Goal: Information Seeking & Learning: Learn about a topic

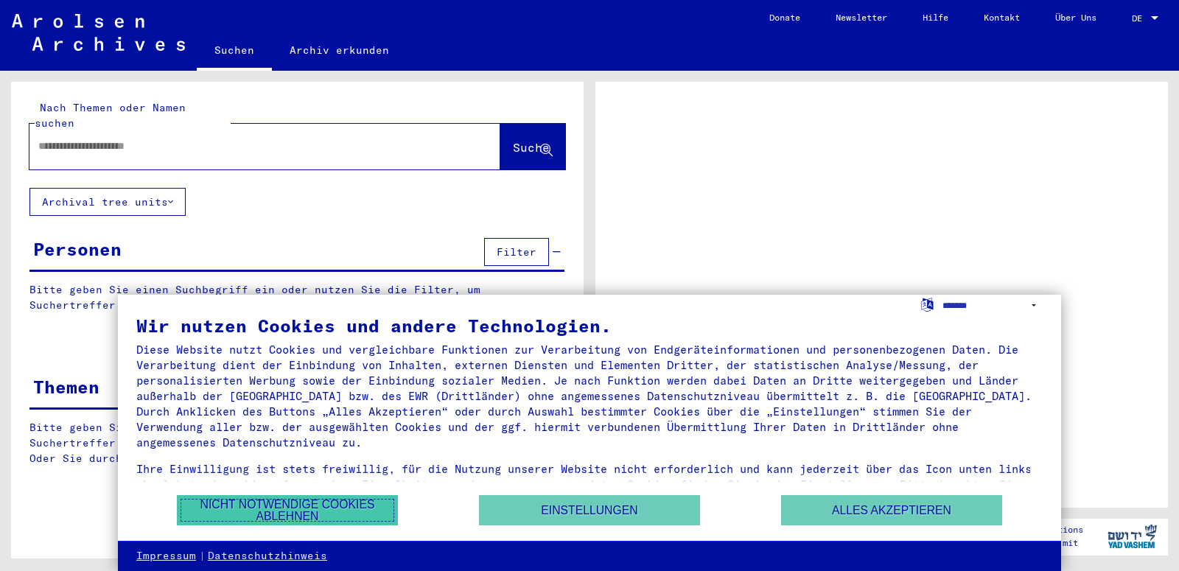
click at [354, 509] on button "Nicht notwendige Cookies ablehnen" at bounding box center [287, 510] width 221 height 30
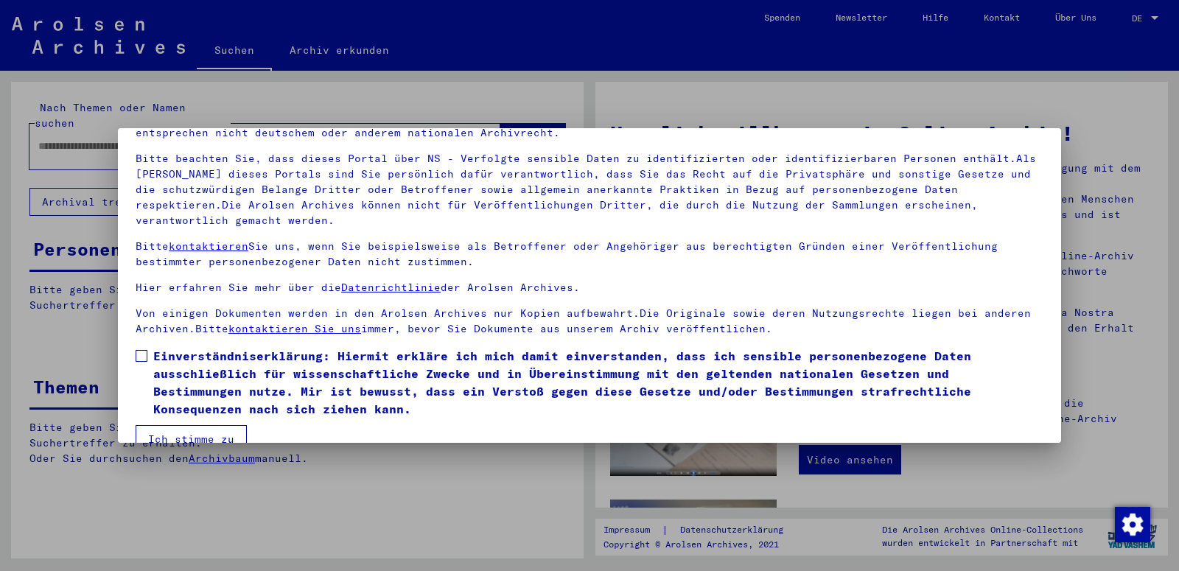
scroll to position [113, 0]
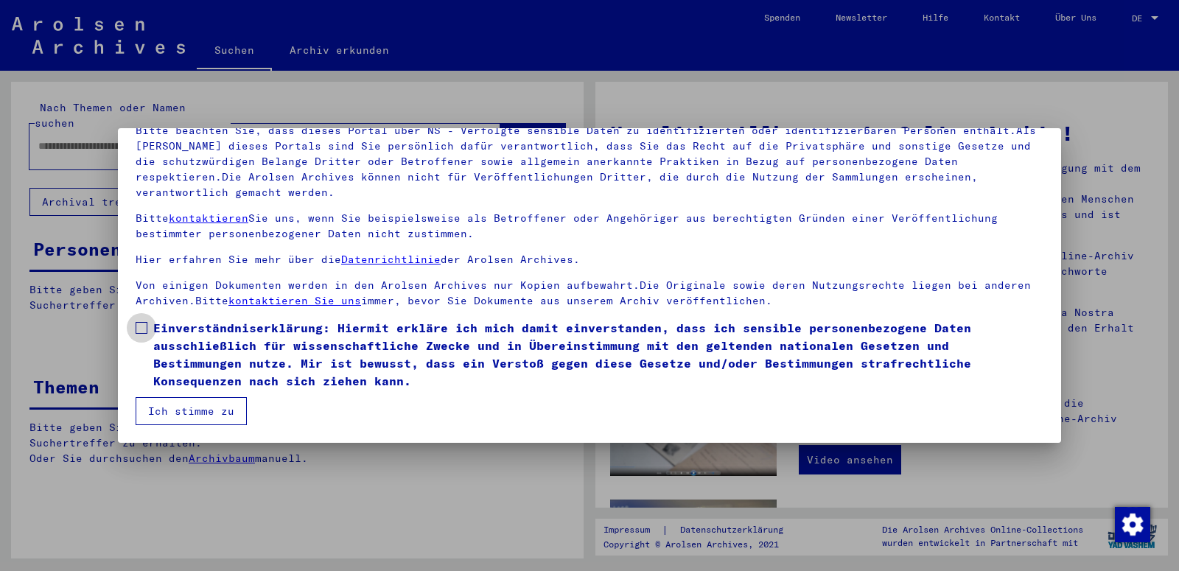
click at [141, 332] on span at bounding box center [142, 328] width 12 height 12
click at [181, 410] on button "Ich stimme zu" at bounding box center [191, 411] width 111 height 28
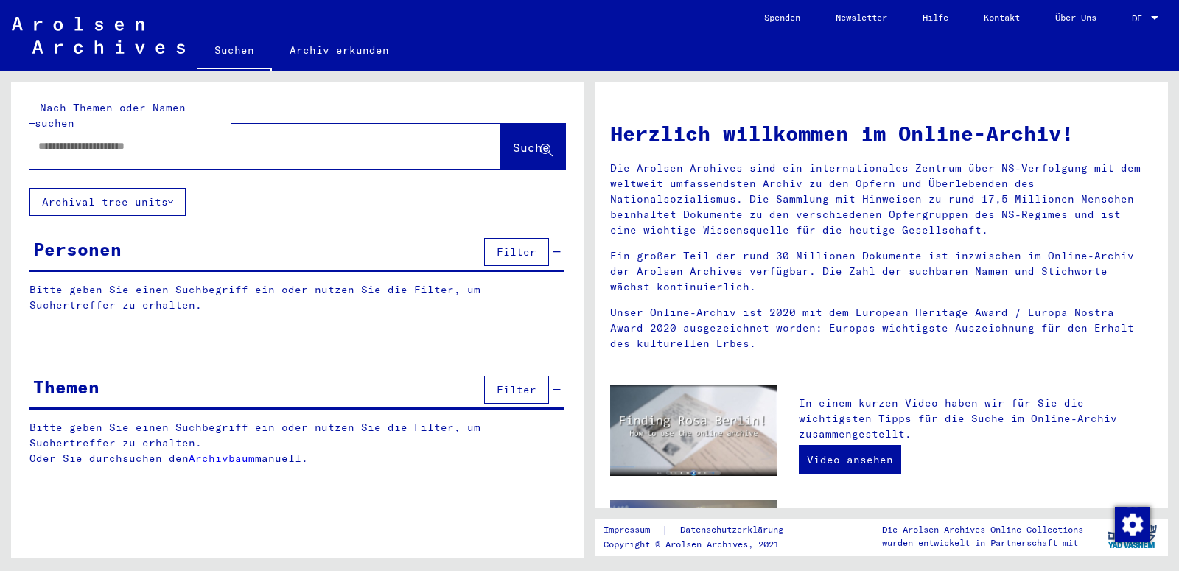
click at [142, 139] on input "text" at bounding box center [247, 146] width 418 height 15
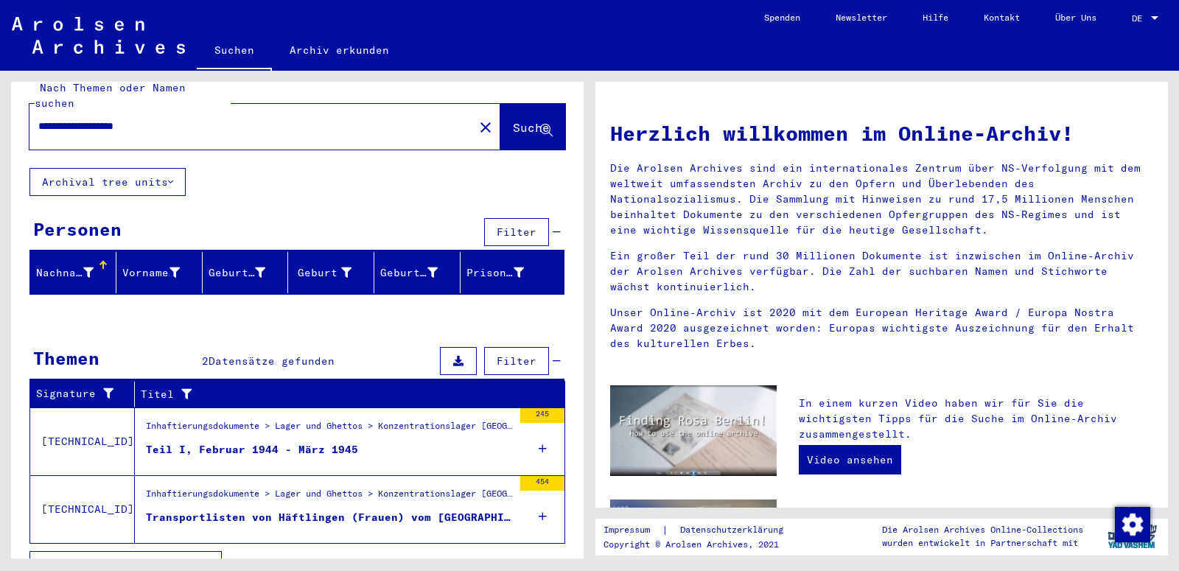
scroll to position [33, 0]
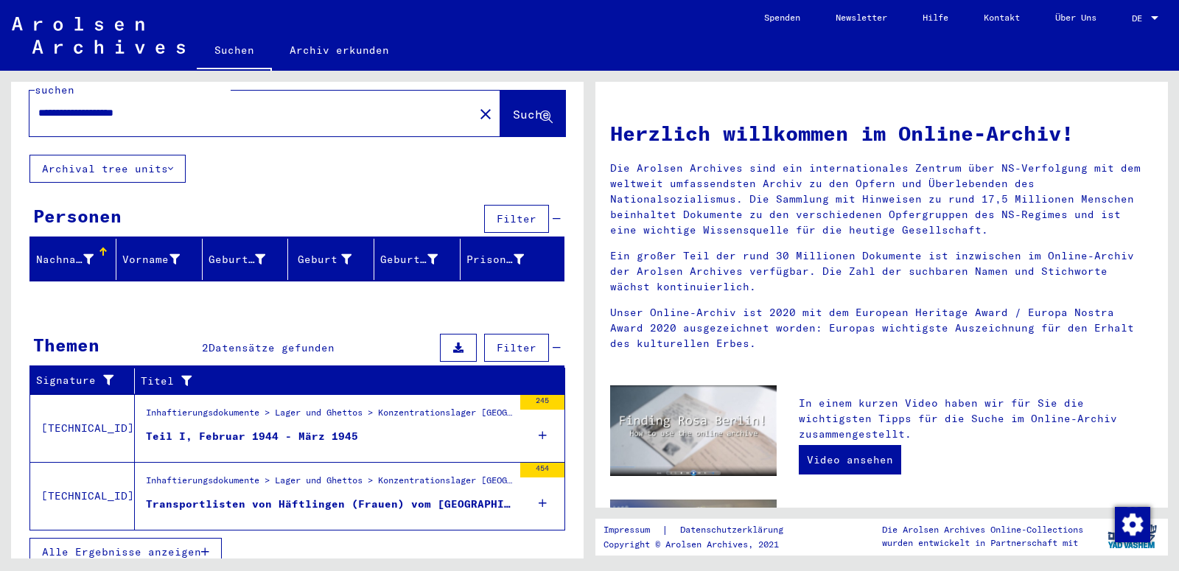
click at [274, 497] on div "Transportlisten von Häftlingen (Frauen) vom [GEOGRAPHIC_DATA] in Außenkommandos…" at bounding box center [329, 504] width 367 height 15
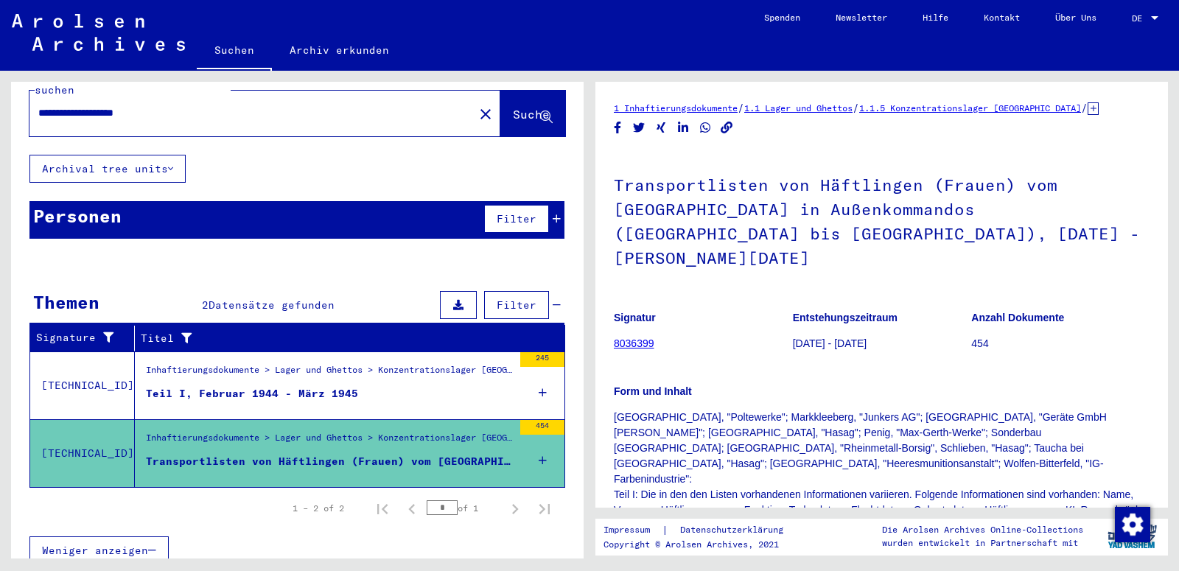
scroll to position [32, 0]
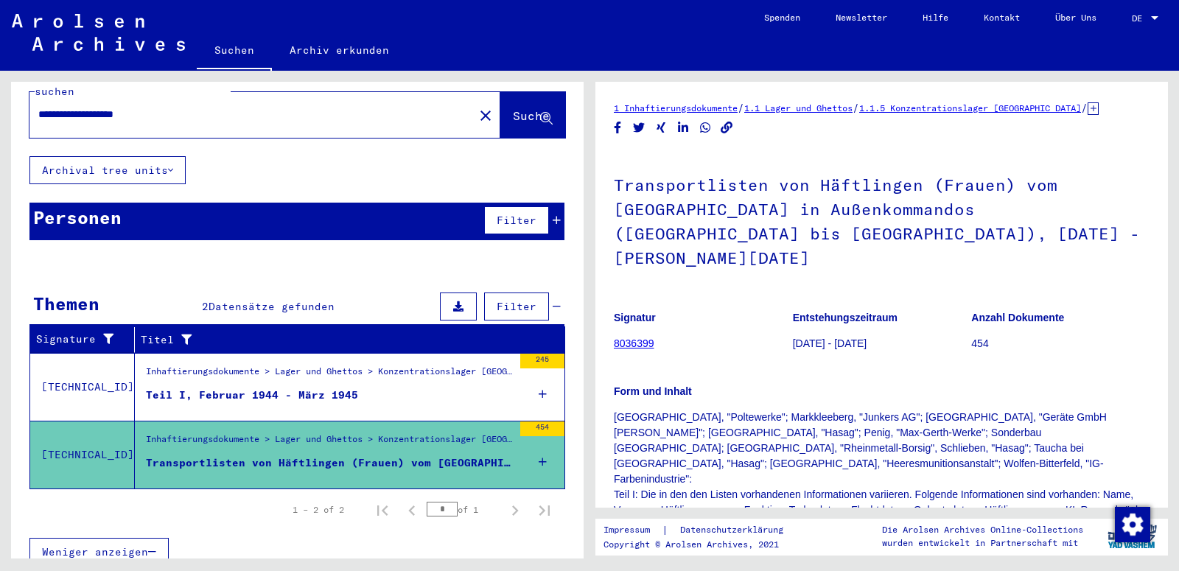
click at [245, 368] on div "Inhaftierungsdokumente > Lager und Ghettos > Konzentrationslager [GEOGRAPHIC_DA…" at bounding box center [329, 375] width 367 height 21
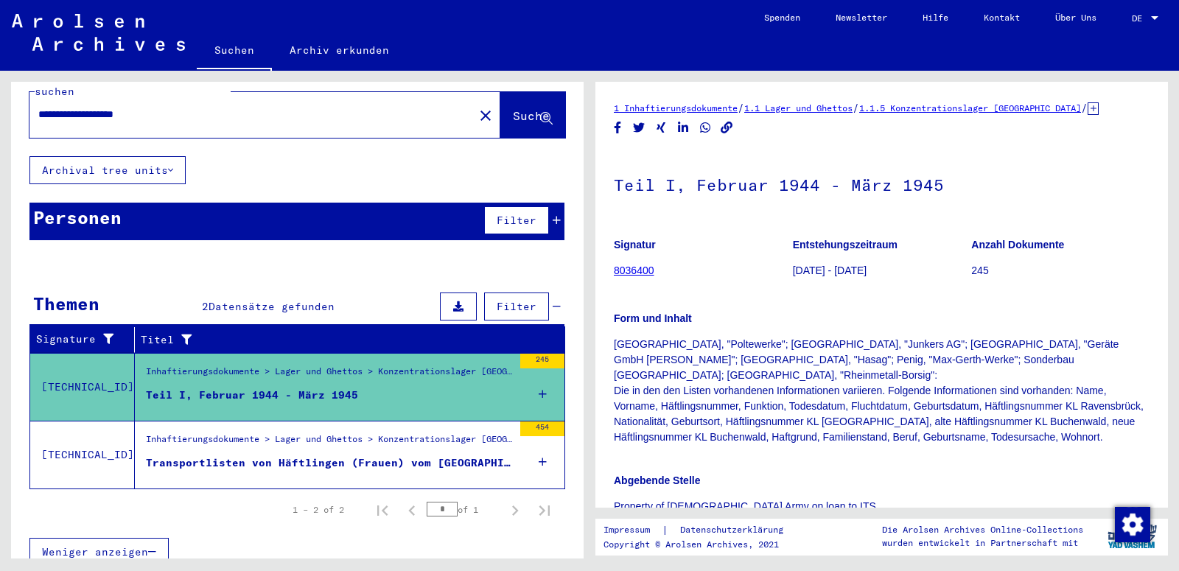
click at [525, 376] on div "245" at bounding box center [542, 387] width 44 height 66
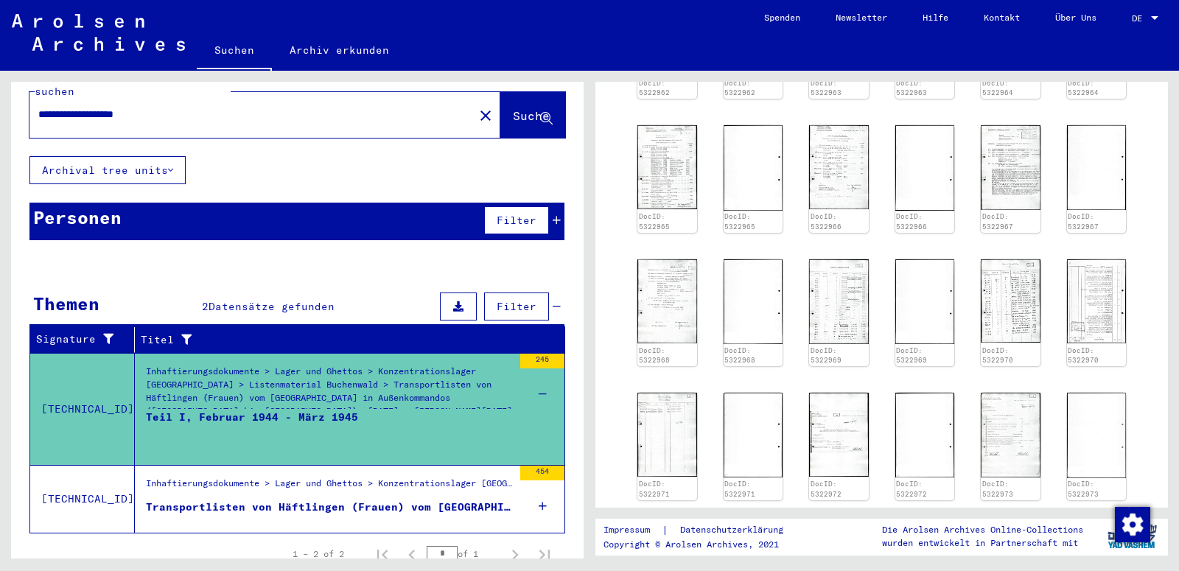
scroll to position [715, 0]
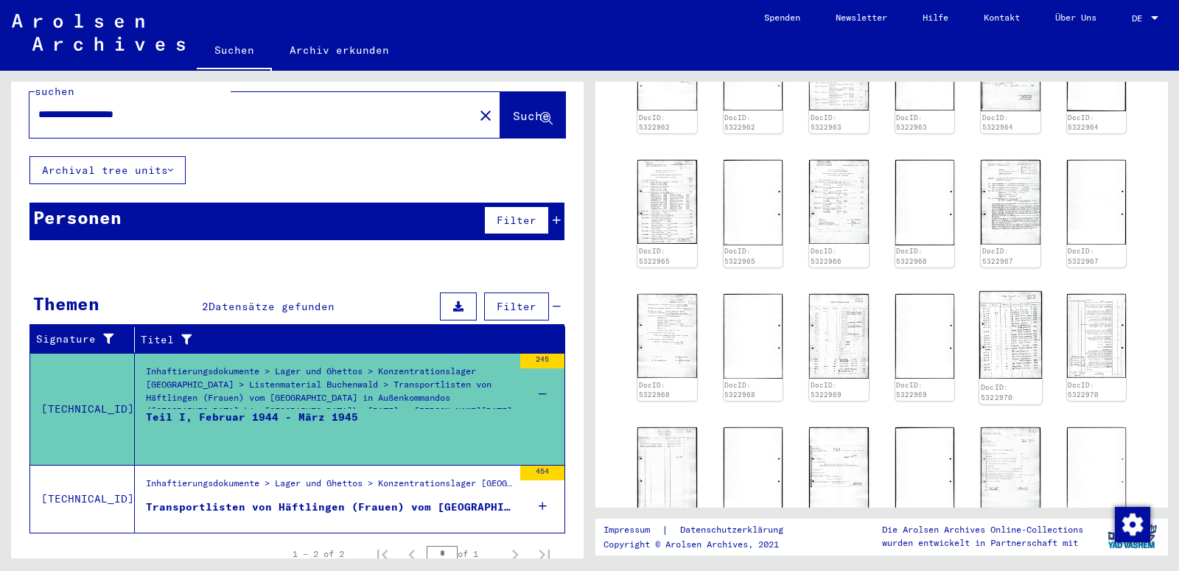
click at [1012, 304] on img at bounding box center [1010, 335] width 63 height 88
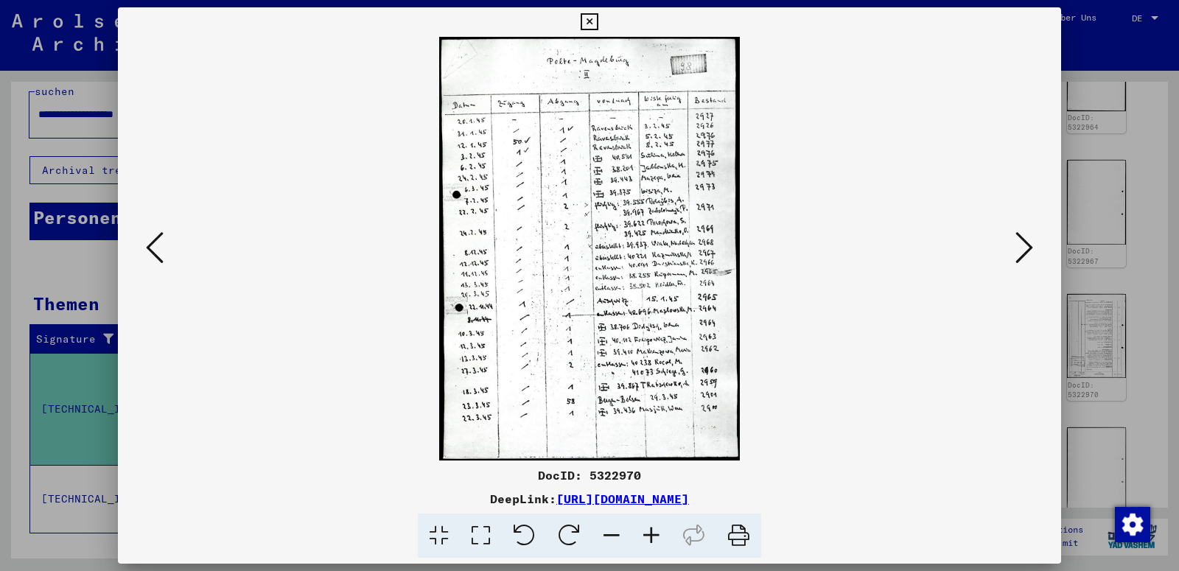
click at [598, 29] on icon at bounding box center [589, 22] width 17 height 18
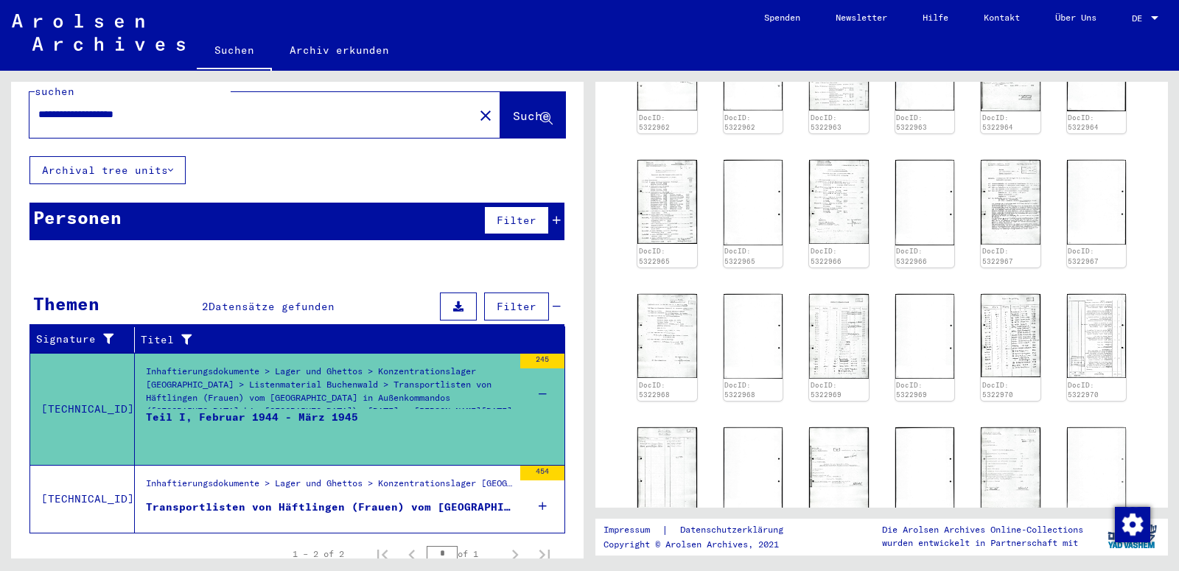
drag, startPoint x: 99, startPoint y: 99, endPoint x: 1, endPoint y: 103, distance: 98.1
click at [38, 107] on input "**********" at bounding box center [251, 114] width 427 height 15
click at [107, 107] on input "**********" at bounding box center [251, 114] width 427 height 15
type input "**********"
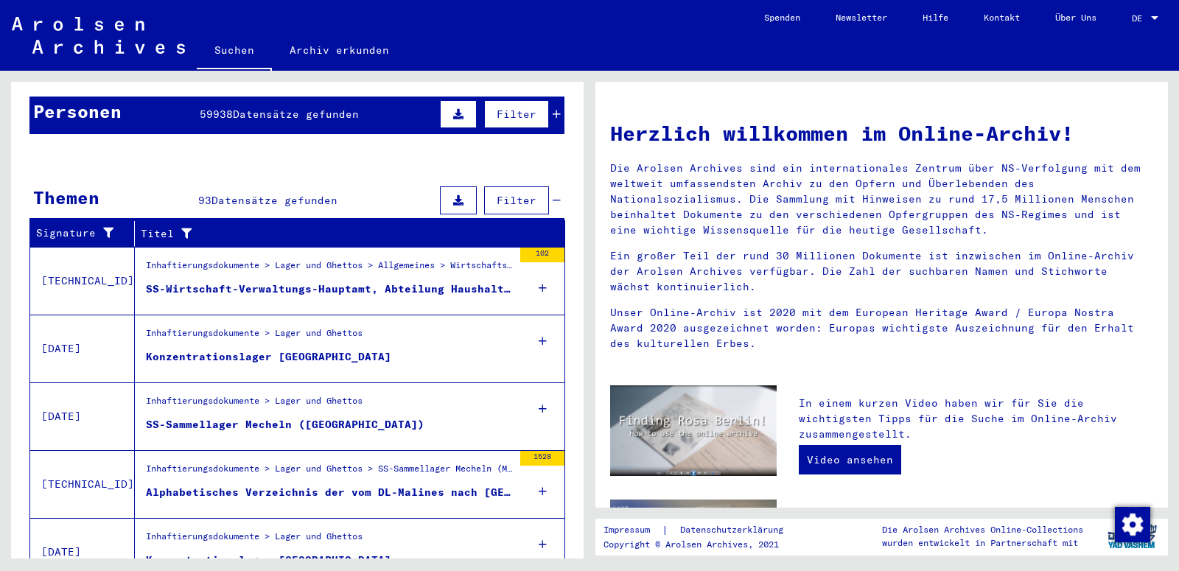
scroll to position [194, 0]
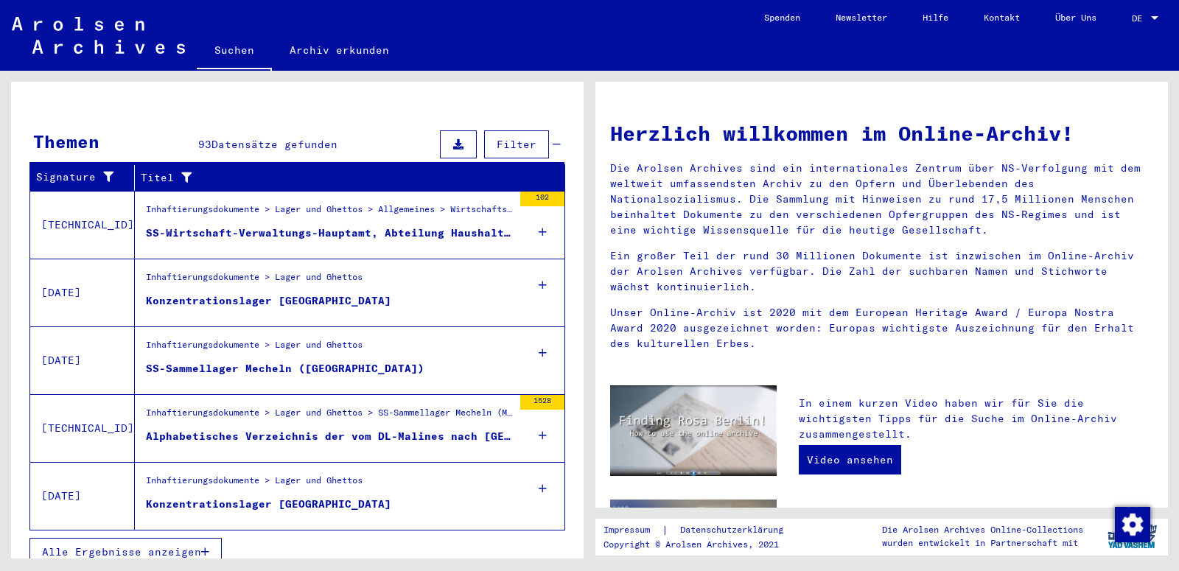
click at [348, 226] on div "SS-Wirtschaft-Verwaltungs-Hauptamt, Abteilung Haushalt und Bauten - verschieden…" at bounding box center [329, 233] width 367 height 15
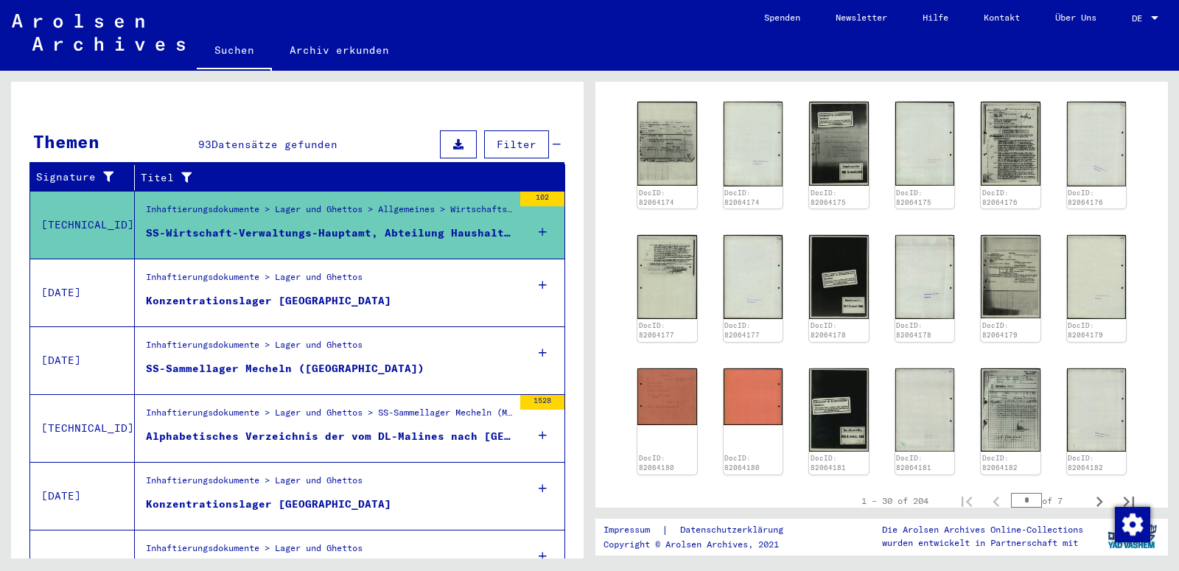
scroll to position [539, 0]
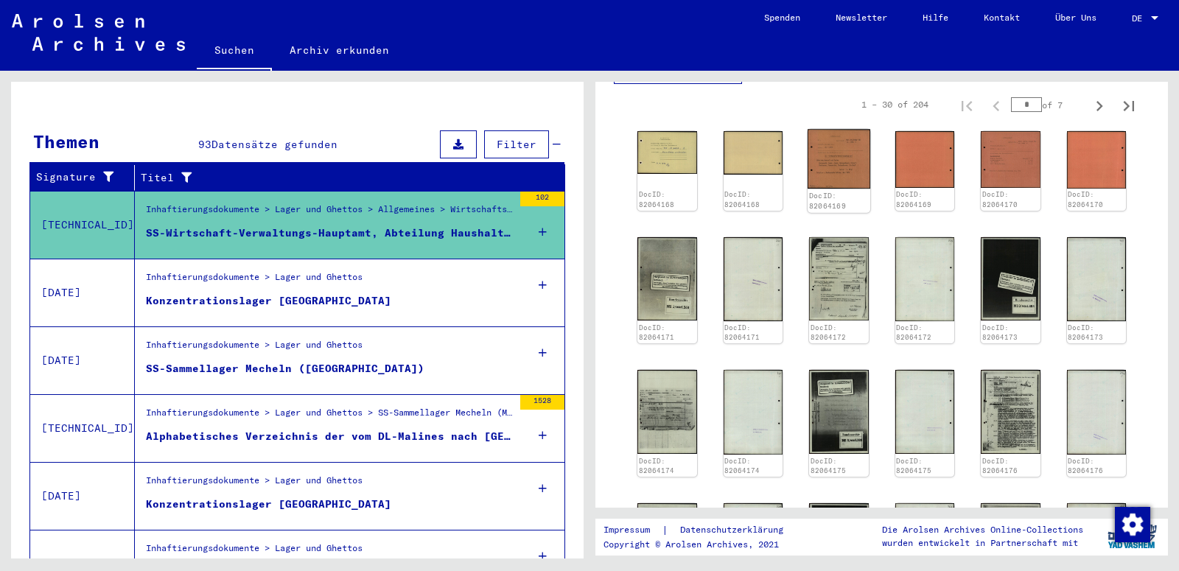
click at [850, 140] on img at bounding box center [839, 160] width 63 height 60
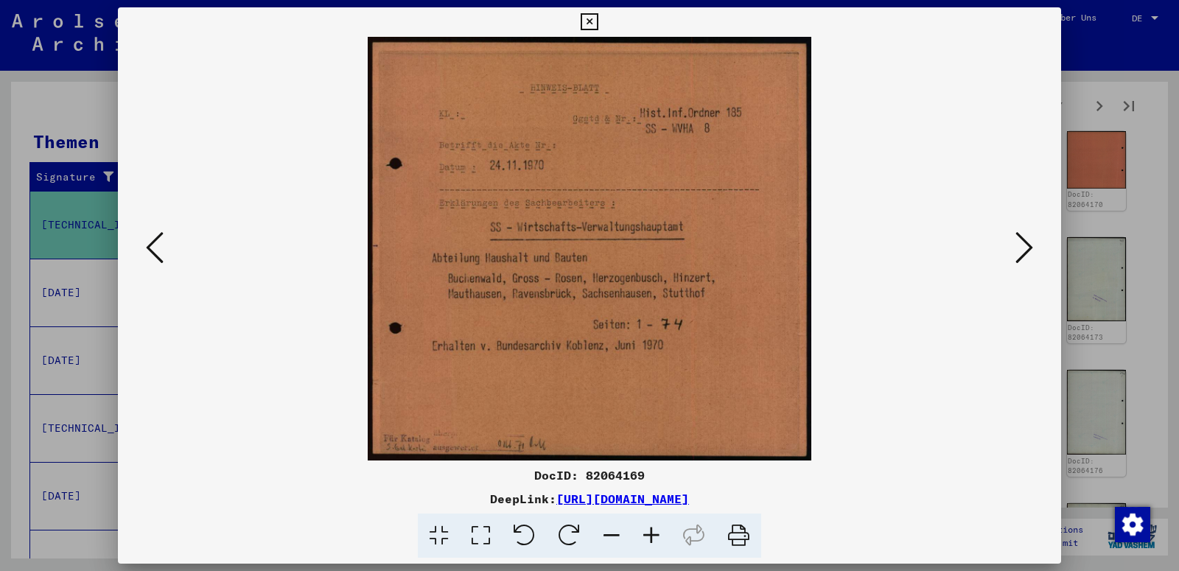
click at [1033, 251] on icon at bounding box center [1025, 247] width 18 height 35
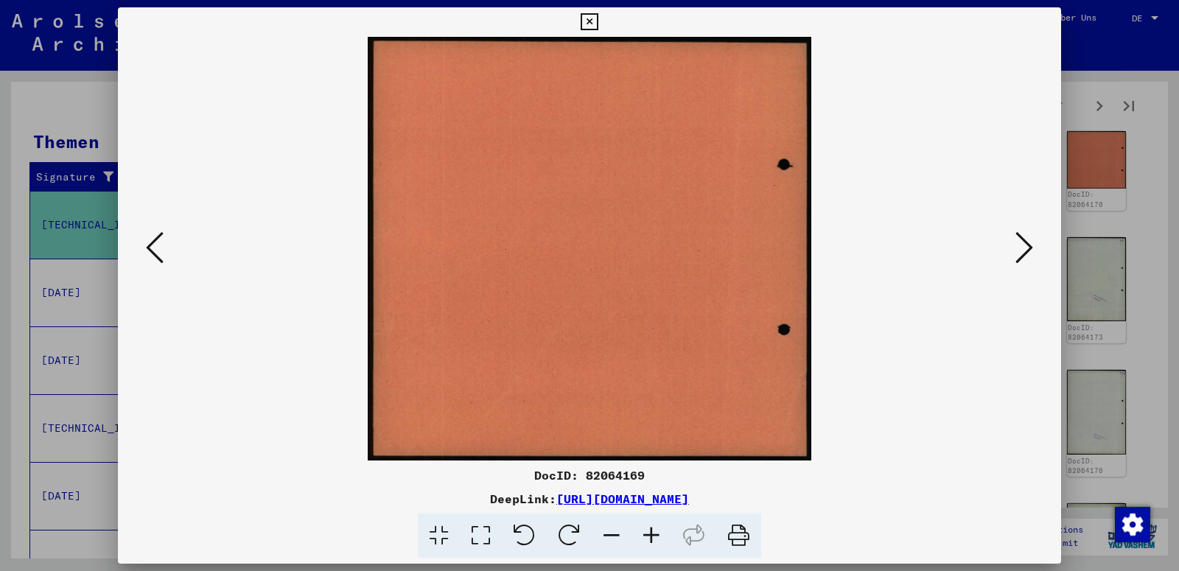
click at [1033, 251] on icon at bounding box center [1025, 247] width 18 height 35
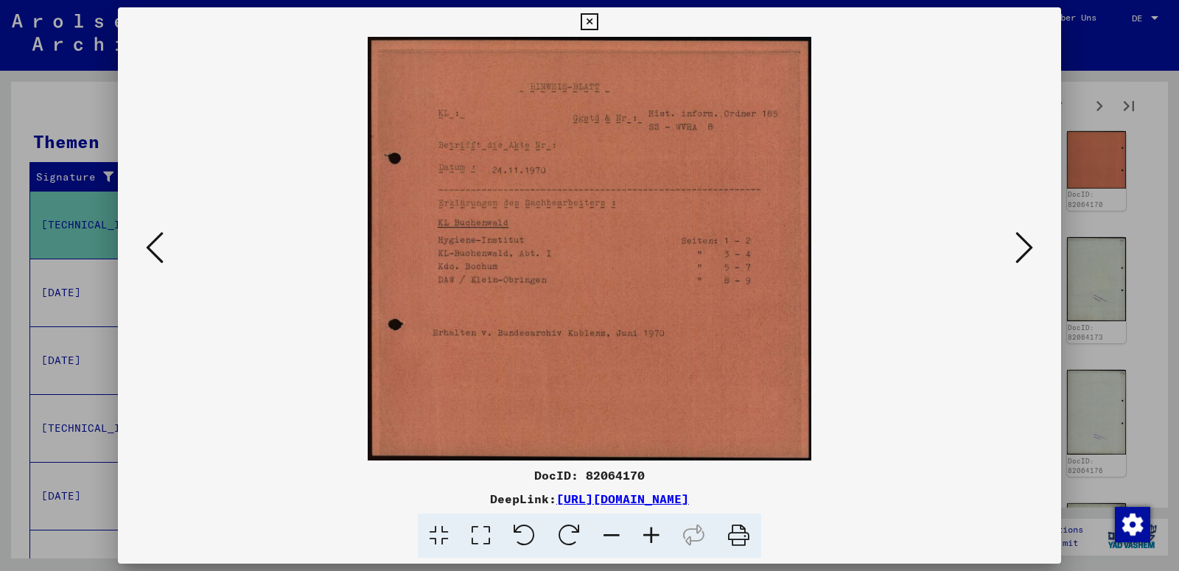
click at [1028, 248] on icon at bounding box center [1025, 247] width 18 height 35
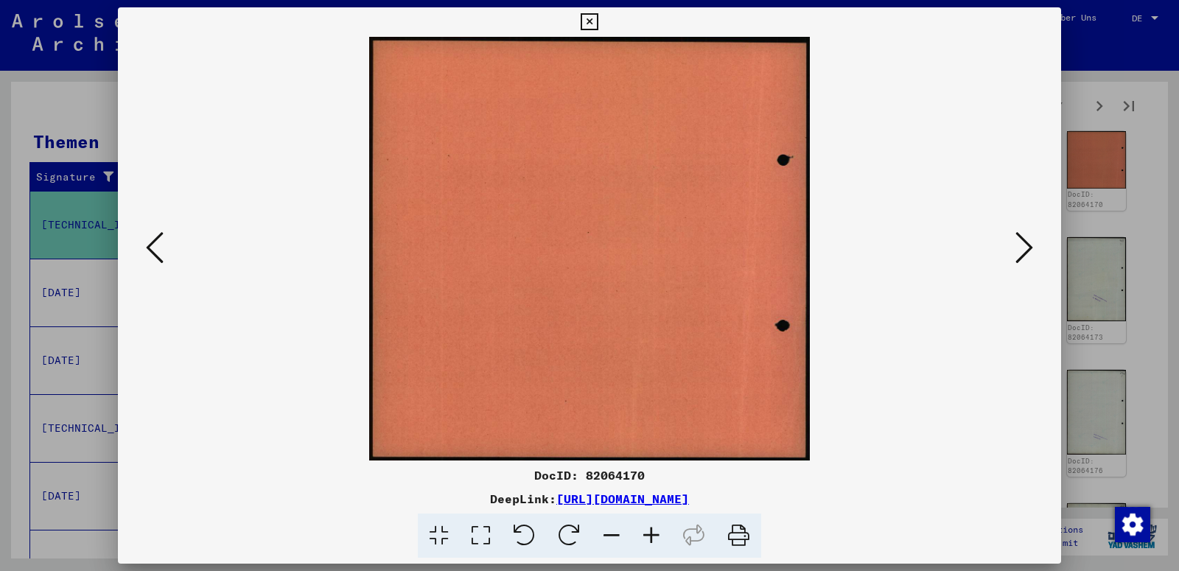
click at [1028, 248] on icon at bounding box center [1025, 247] width 18 height 35
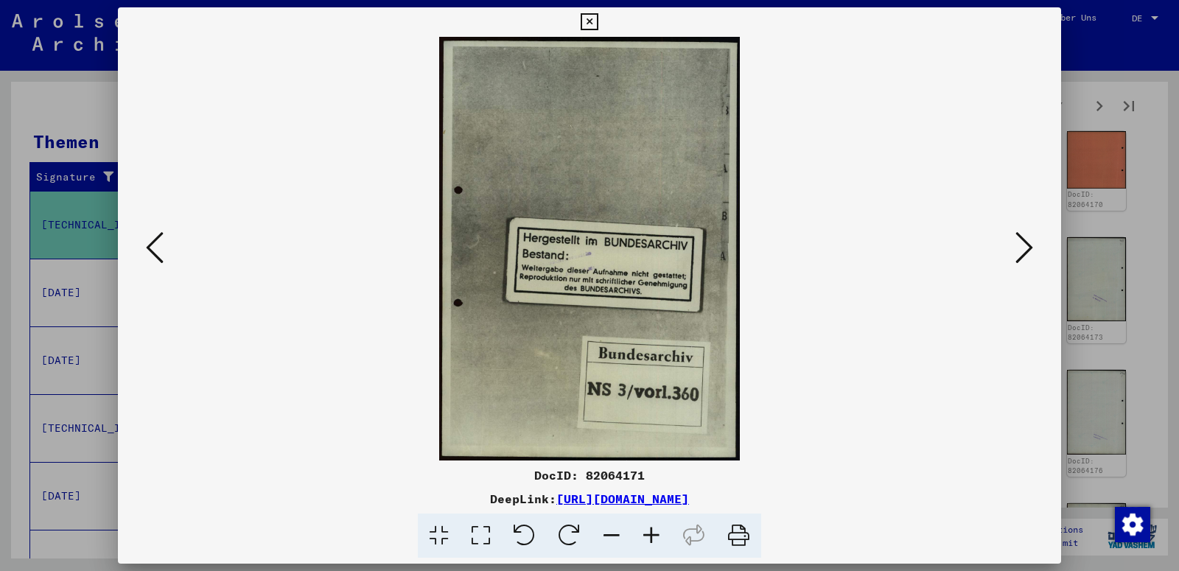
click at [1028, 248] on icon at bounding box center [1025, 247] width 18 height 35
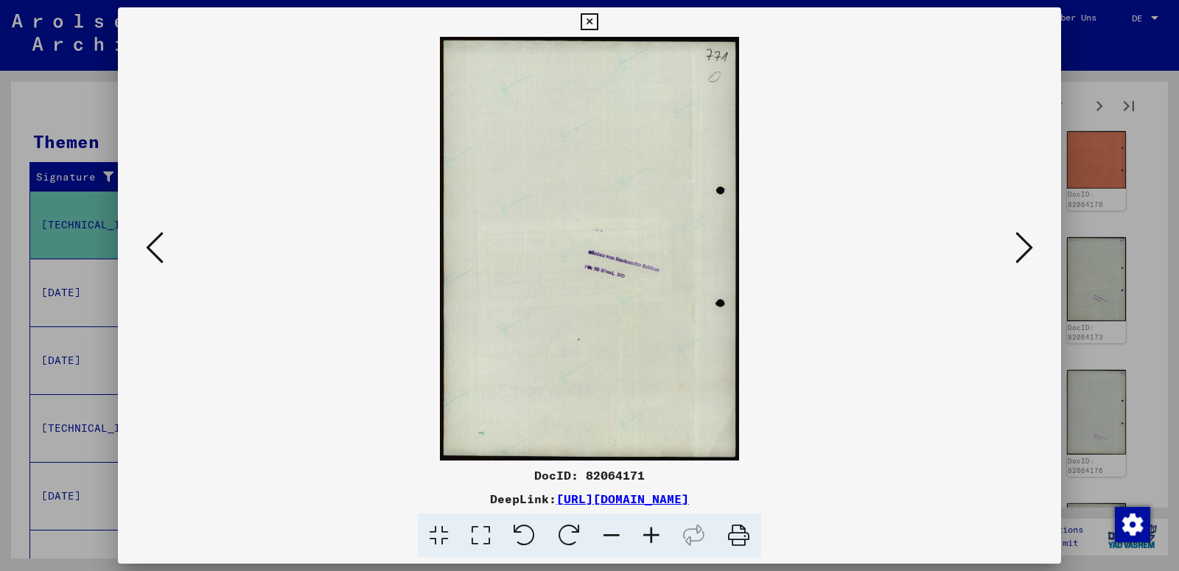
click at [1028, 248] on icon at bounding box center [1025, 247] width 18 height 35
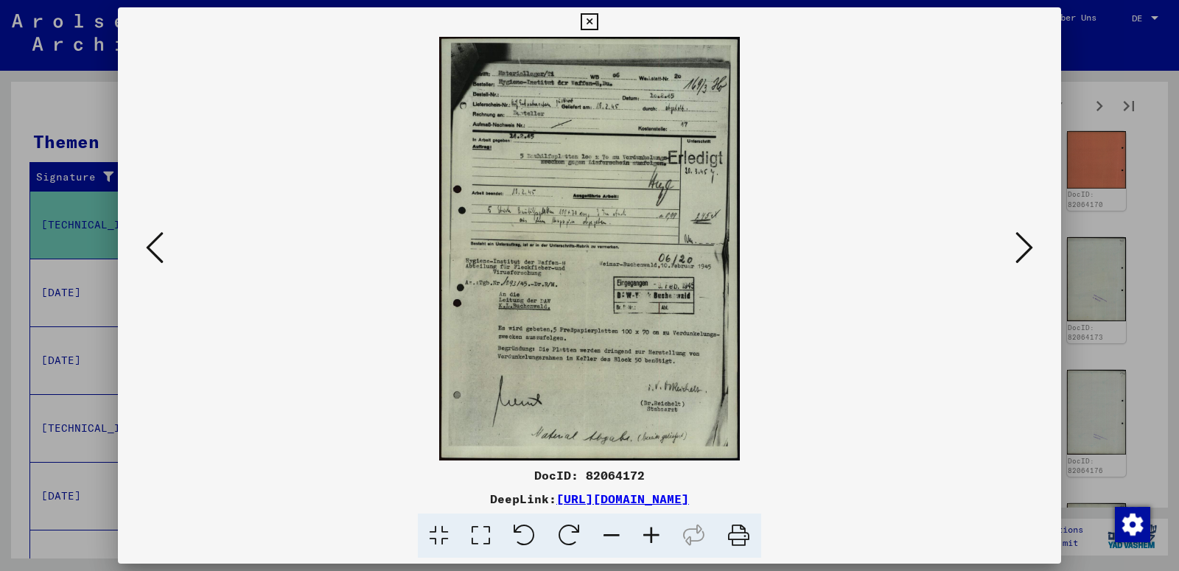
click at [1028, 248] on icon at bounding box center [1025, 247] width 18 height 35
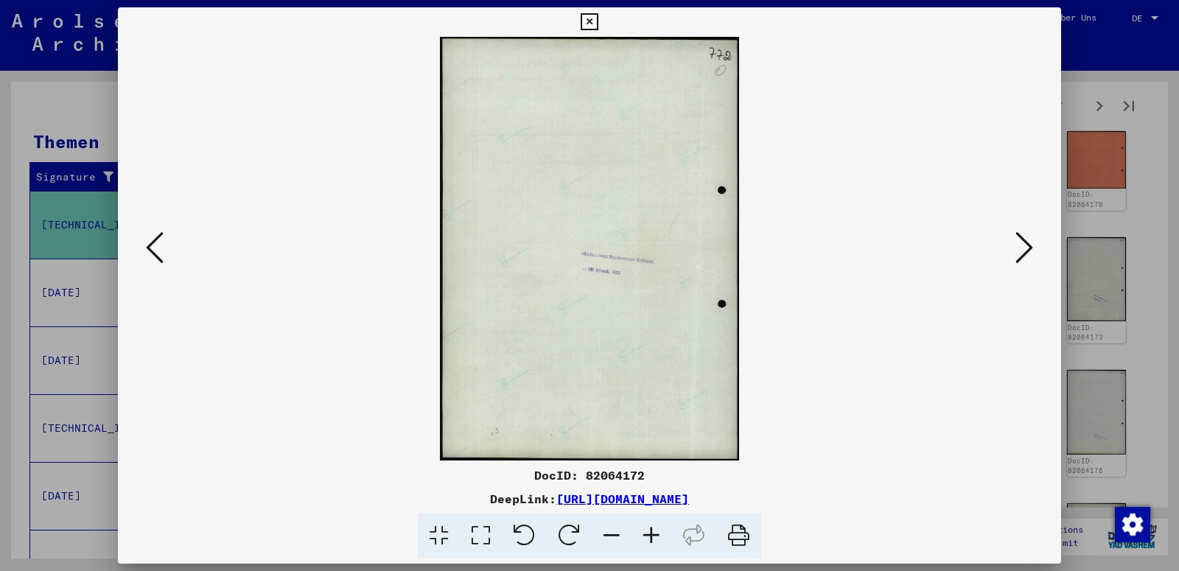
click at [1028, 248] on icon at bounding box center [1025, 247] width 18 height 35
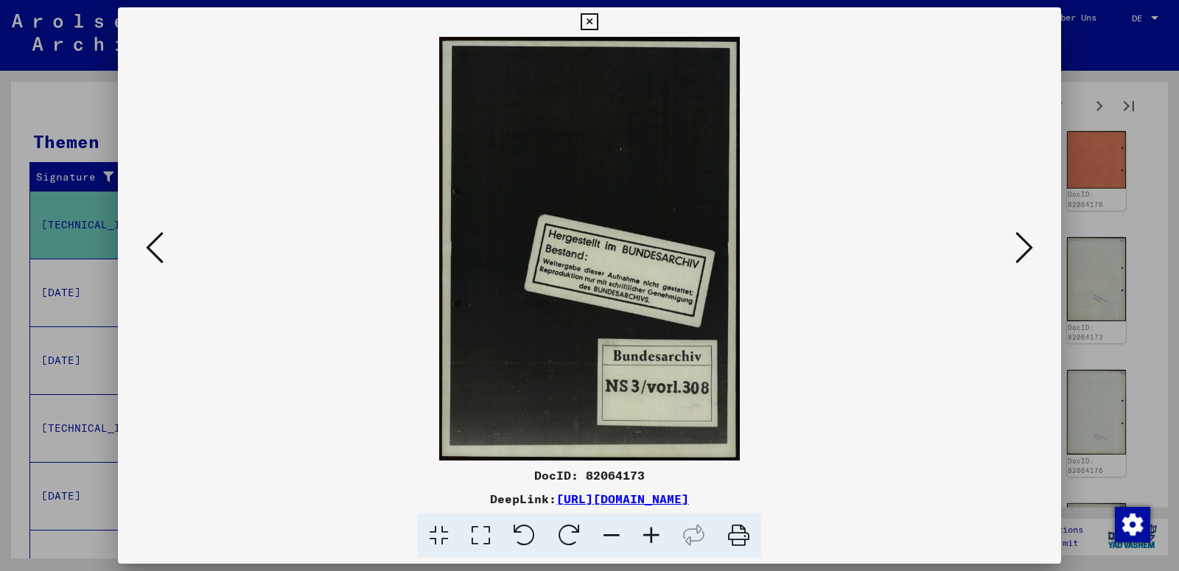
click at [598, 13] on icon at bounding box center [589, 22] width 17 height 18
